Goal: Use online tool/utility: Utilize a website feature to perform a specific function

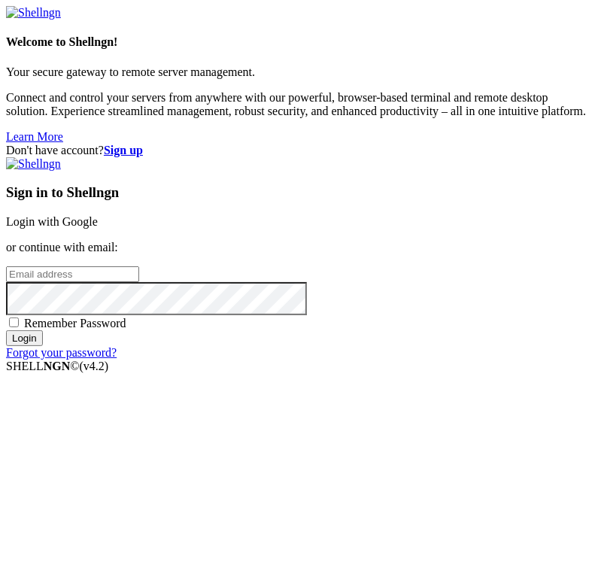
type input "[EMAIL_ADDRESS][DOMAIN_NAME]"
click at [43, 346] on input "Login" at bounding box center [24, 338] width 37 height 16
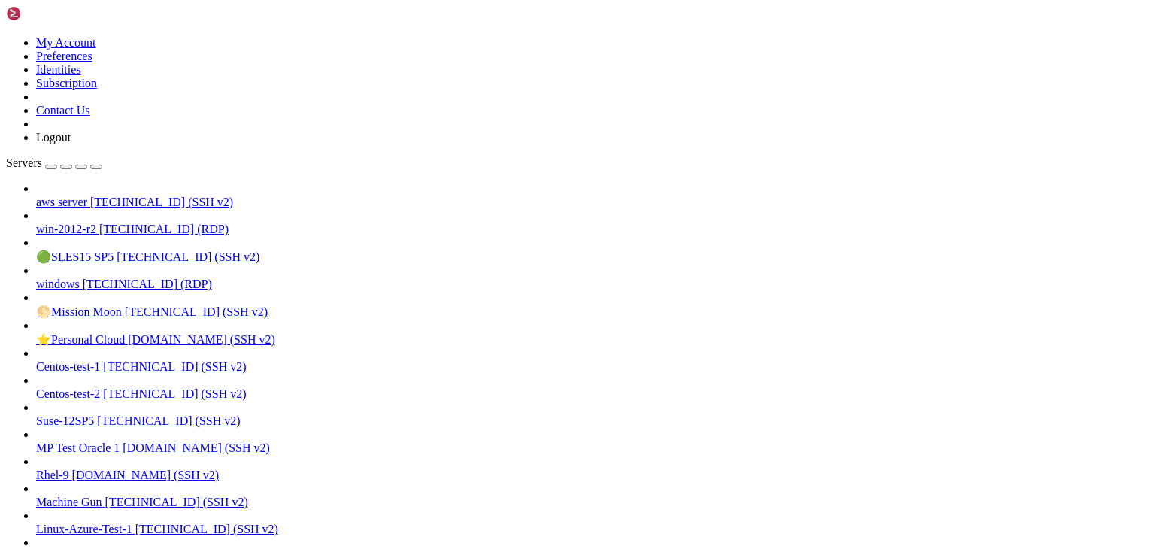
click at [126, 195] on span "[TECHNICAL_ID] (SSH v2)" at bounding box center [161, 201] width 143 height 13
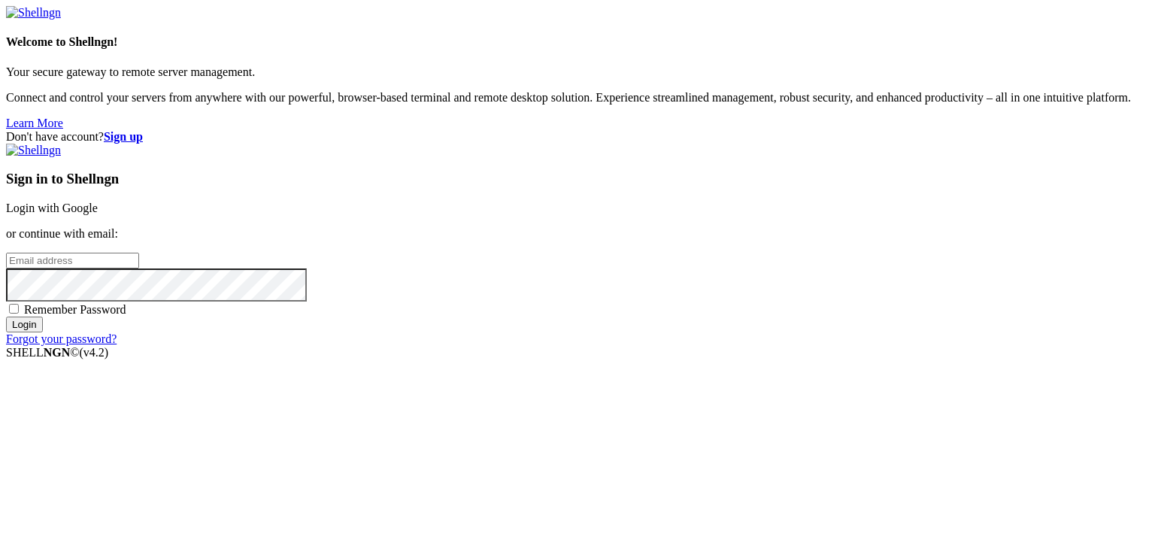
type input "[EMAIL_ADDRESS][DOMAIN_NAME]"
click at [43, 332] on input "Login" at bounding box center [24, 325] width 37 height 16
